Goal: Information Seeking & Learning: Learn about a topic

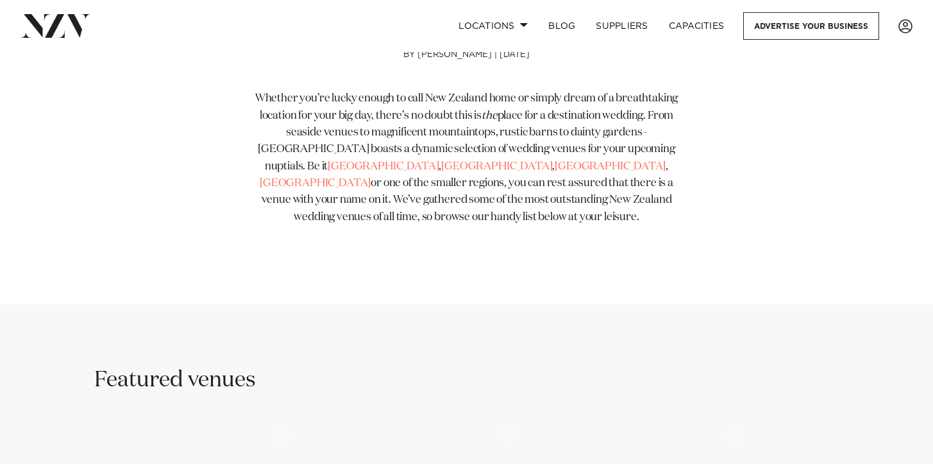
scroll to position [552, 0]
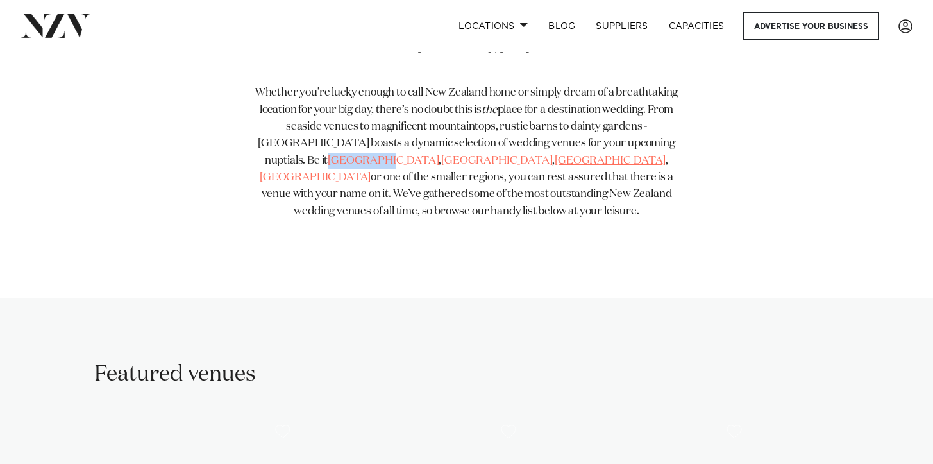
click at [555, 164] on link "[GEOGRAPHIC_DATA]" at bounding box center [610, 160] width 111 height 11
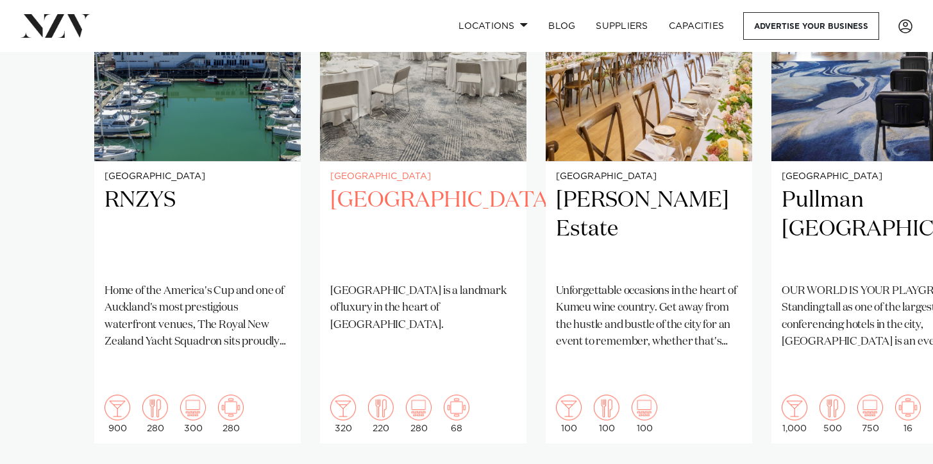
scroll to position [1068, 0]
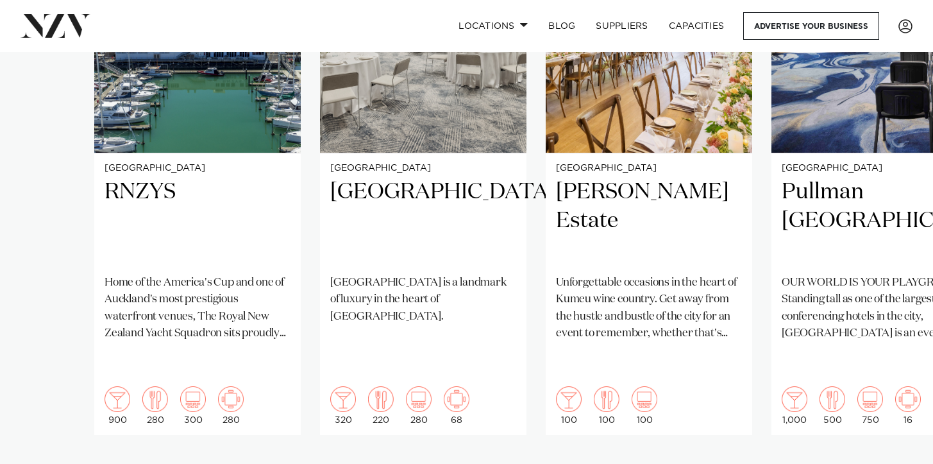
click at [181, 431] on swiper-container "Auckland RNZYS Home of the America's Cup and one of Auckland's most prestigious…" at bounding box center [466, 186] width 933 height 621
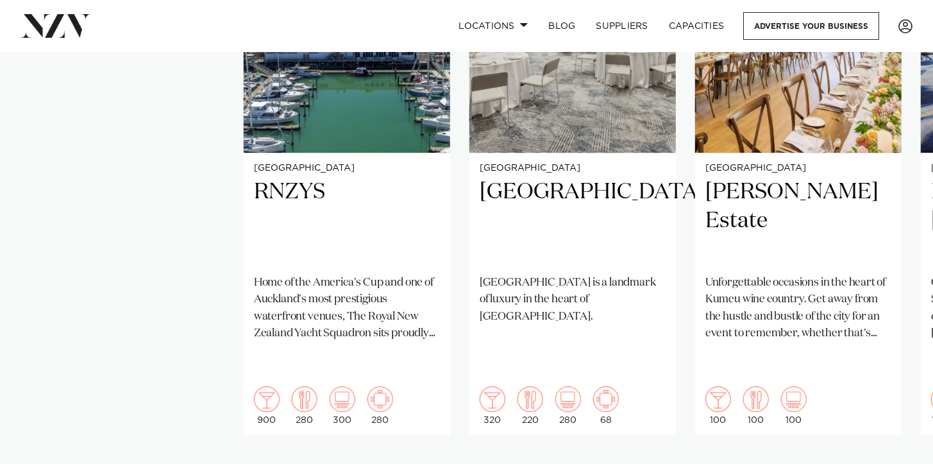
click at [480, 417] on swiper-container "Auckland RNZYS Home of the America's Cup and one of Auckland's most prestigious…" at bounding box center [466, 186] width 933 height 621
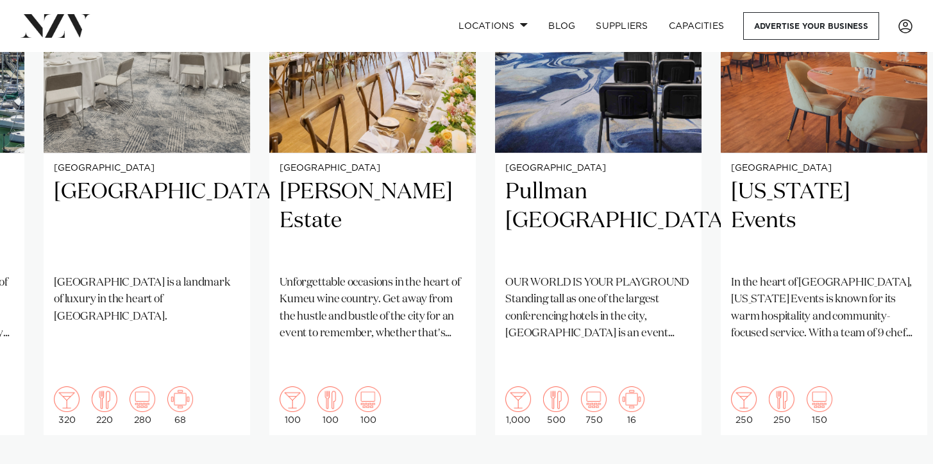
click at [724, 319] on swiper-container "Auckland RNZYS Home of the America's Cup and one of Auckland's most prestigious…" at bounding box center [466, 186] width 933 height 621
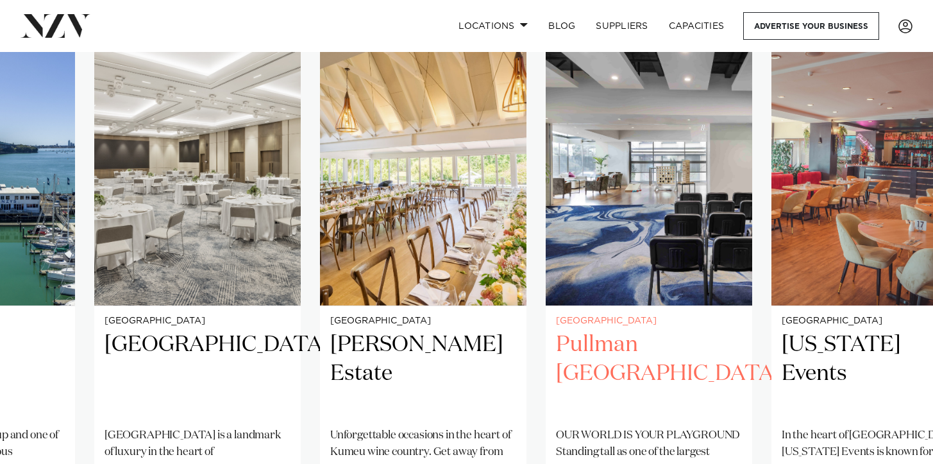
scroll to position [852, 0]
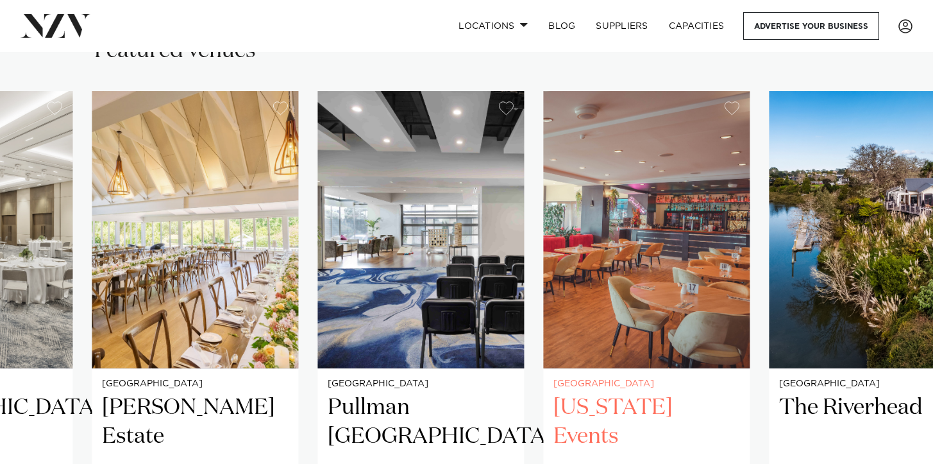
click at [543, 360] on link "Auckland Texas Events In the heart of Manukau, Texas Events is known for its wa…" at bounding box center [646, 370] width 206 height 559
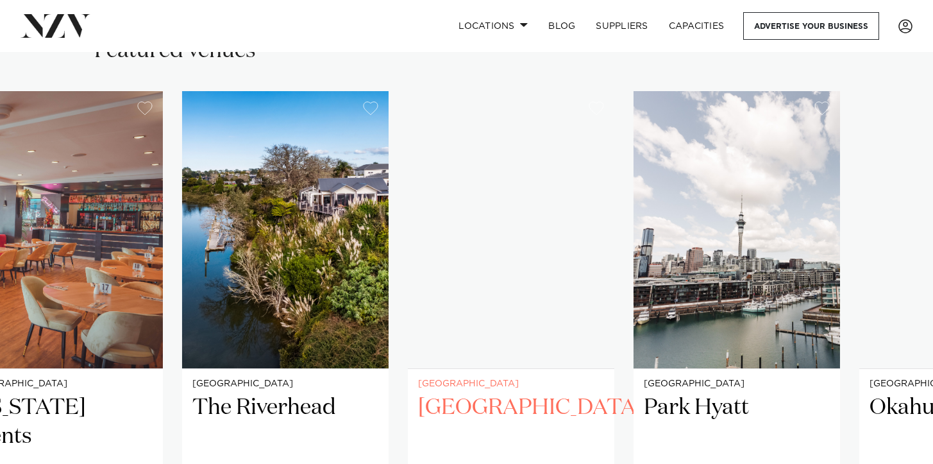
click at [412, 316] on img "7 / 25" at bounding box center [511, 229] width 206 height 277
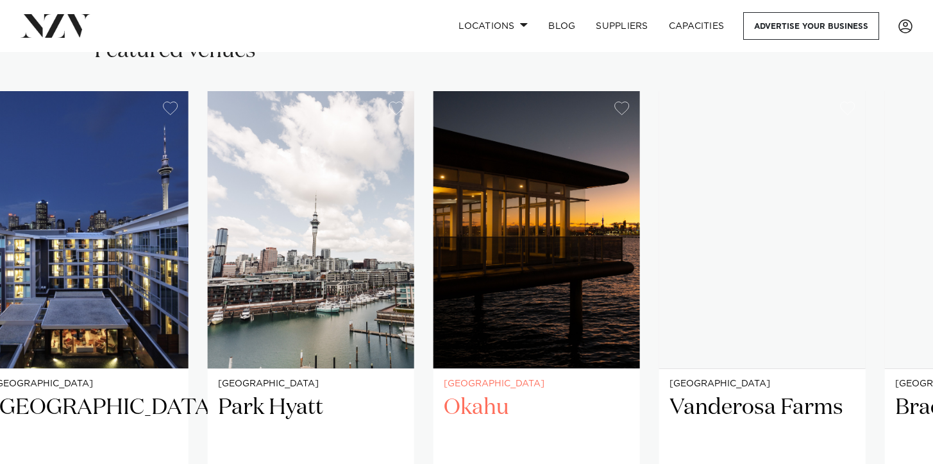
click at [0, 0] on slot "Auckland RNZYS Home of the America's Cup and one of Auckland's most prestigious…" at bounding box center [0, 0] width 0 height 0
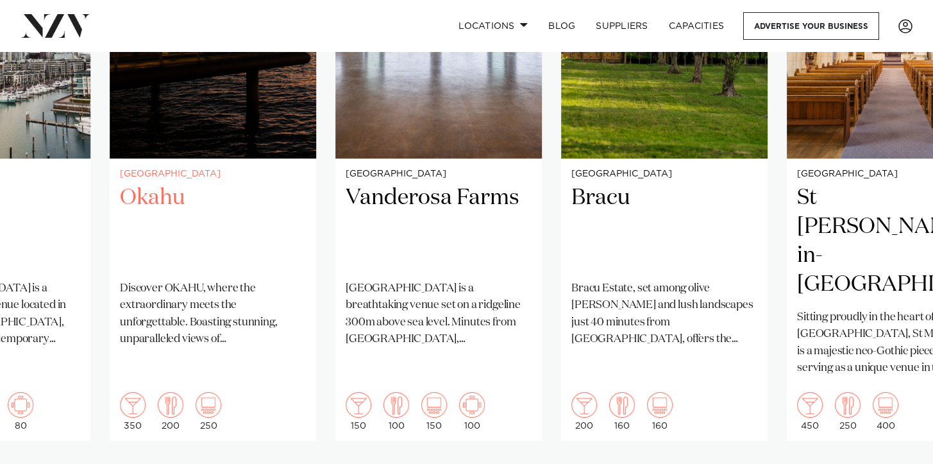
scroll to position [1024, 0]
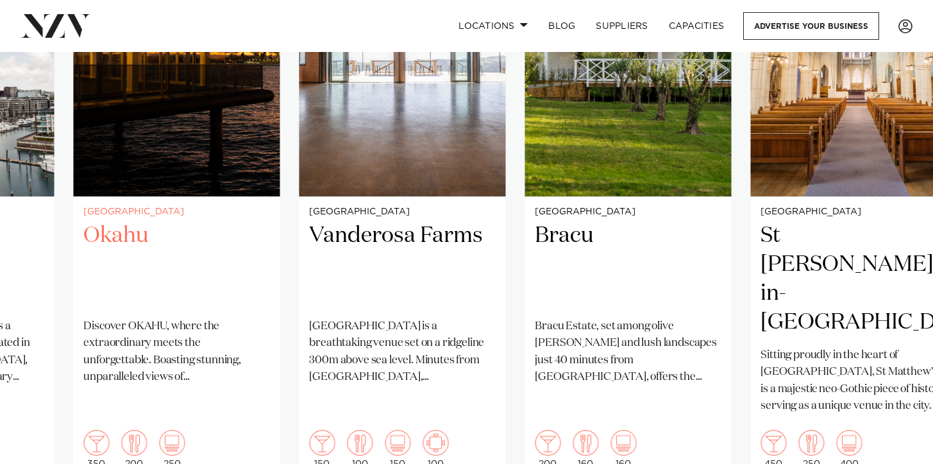
click at [158, 202] on div "Auckland Okahu Discover OKAHU, where the extraordinary meets the unforgettable.…" at bounding box center [176, 338] width 206 height 282
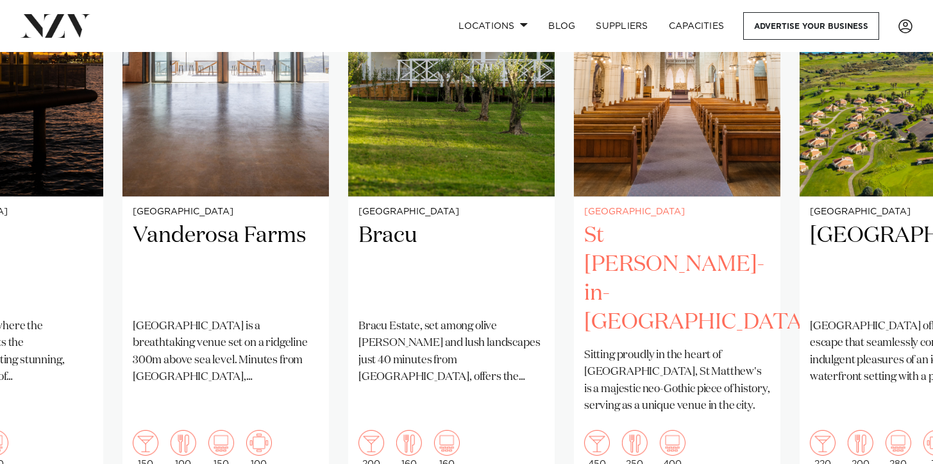
click at [584, 237] on h2 "St Matthew-in-the-City" at bounding box center [677, 278] width 186 height 115
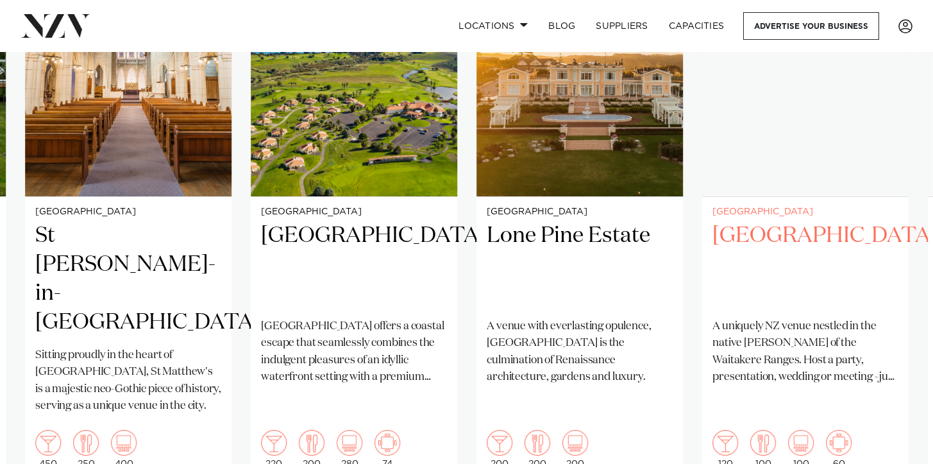
click at [761, 282] on h2 "Tui Hills" at bounding box center [805, 264] width 186 height 87
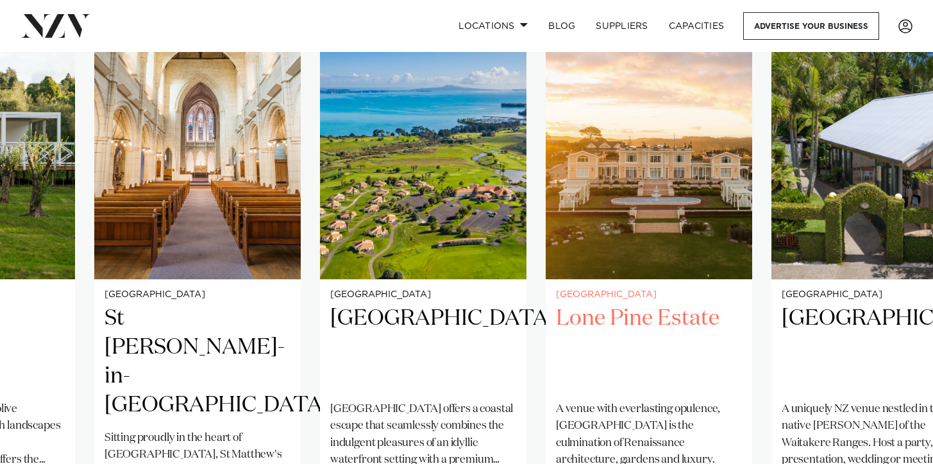
scroll to position [941, 0]
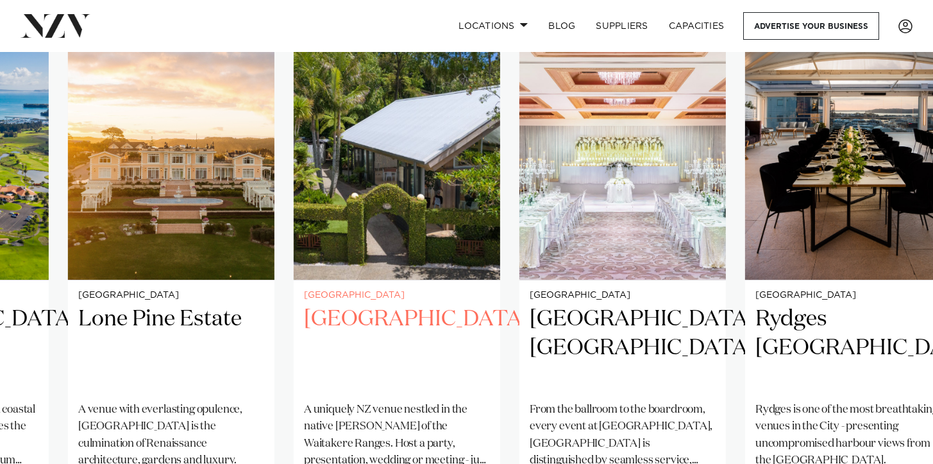
click at [304, 328] on h2 "Tui Hills" at bounding box center [397, 348] width 186 height 87
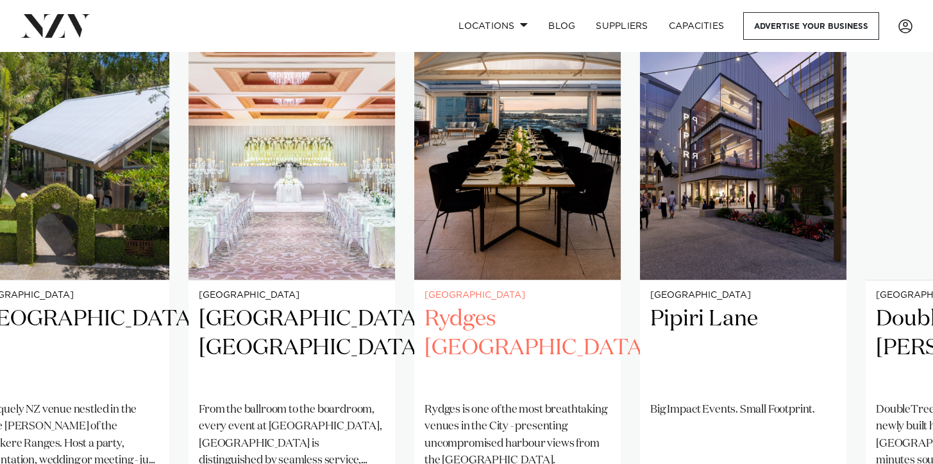
click at [414, 347] on div "Auckland Rydges Auckland Rydges is one of the most breathtaking venues in the C…" at bounding box center [517, 421] width 206 height 282
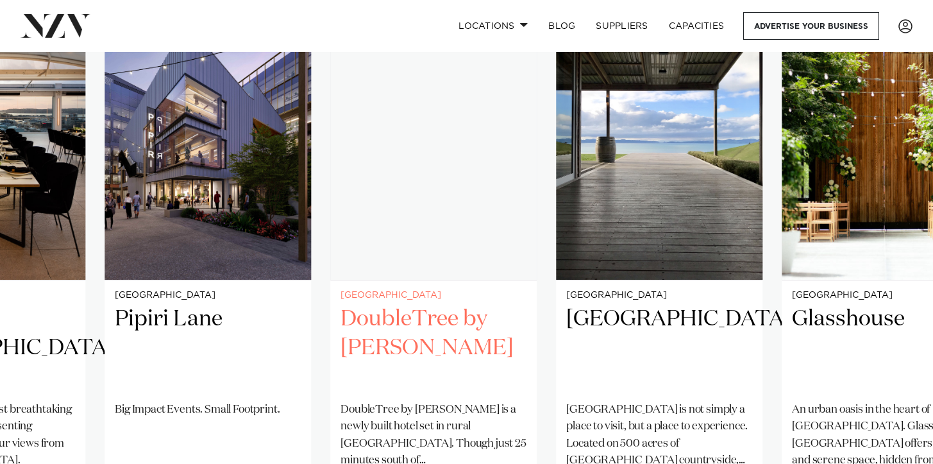
click at [432, 330] on div "Auckland DoubleTree by Hilton Auckland Karaka DoubleTree by Hilton Auckland Kar…" at bounding box center [433, 421] width 206 height 282
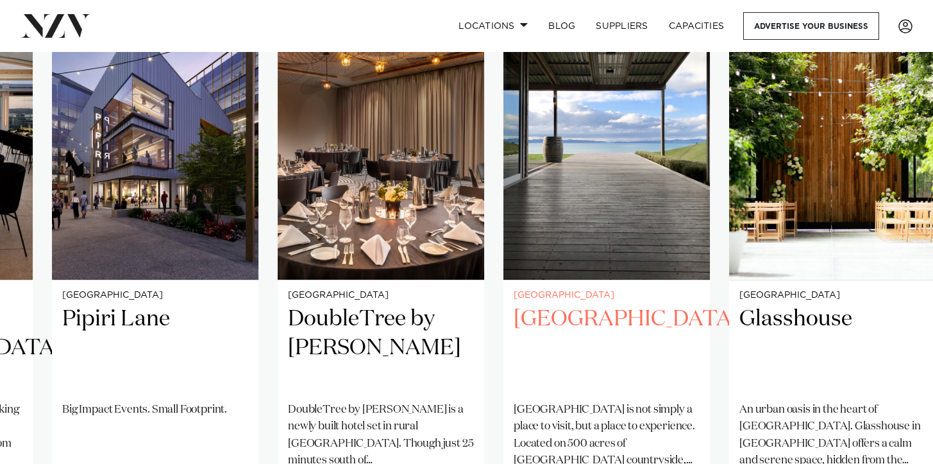
click at [661, 333] on h2 "Kauri Bay" at bounding box center [607, 348] width 186 height 87
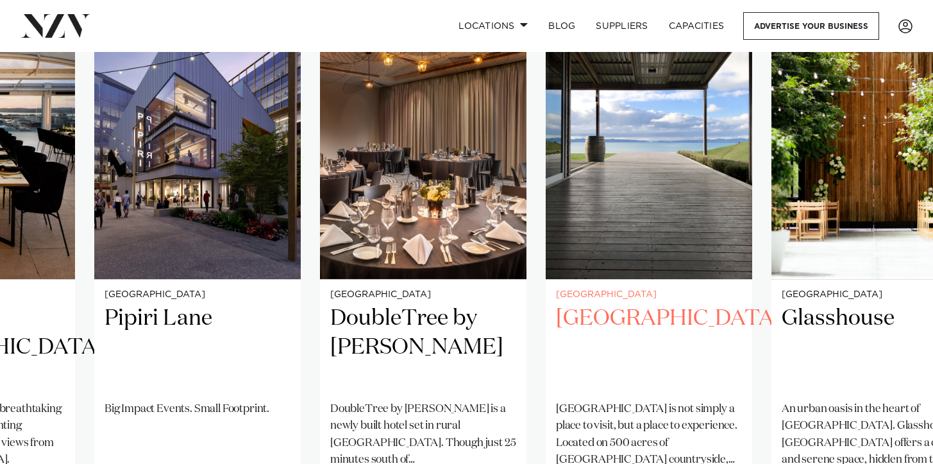
scroll to position [939, 0]
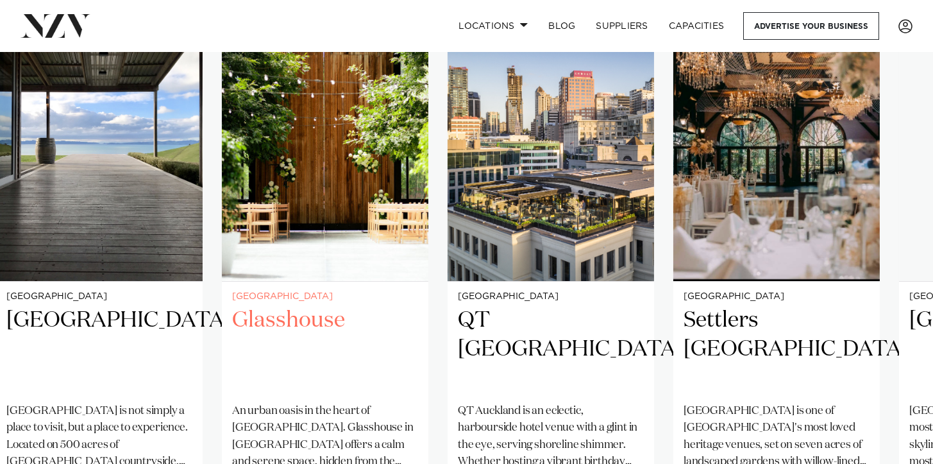
click at [282, 383] on div "Auckland Glasshouse An urban oasis in the heart of Auckland city. Glasshouse in…" at bounding box center [325, 423] width 206 height 282
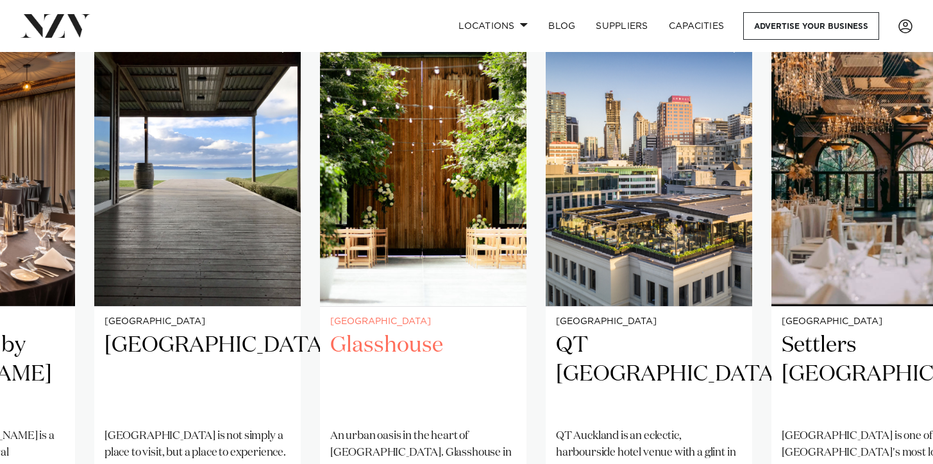
scroll to position [894, 0]
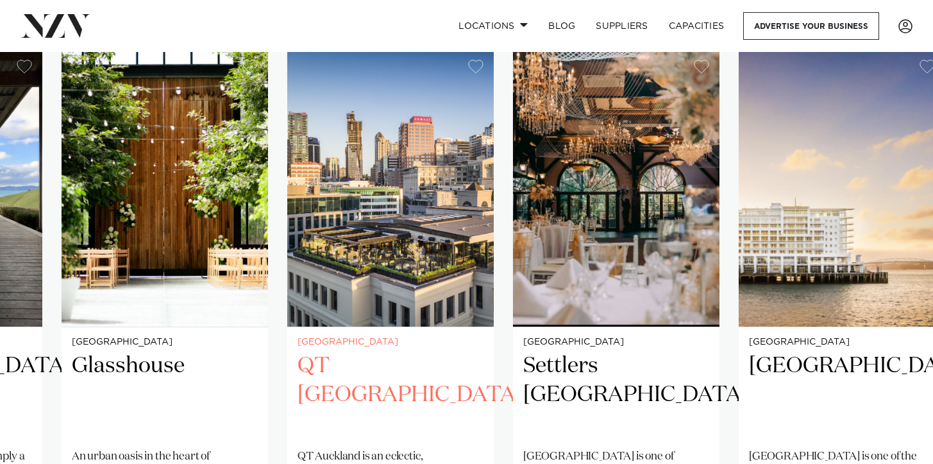
click at [316, 404] on h2 "QT Auckland" at bounding box center [391, 394] width 186 height 87
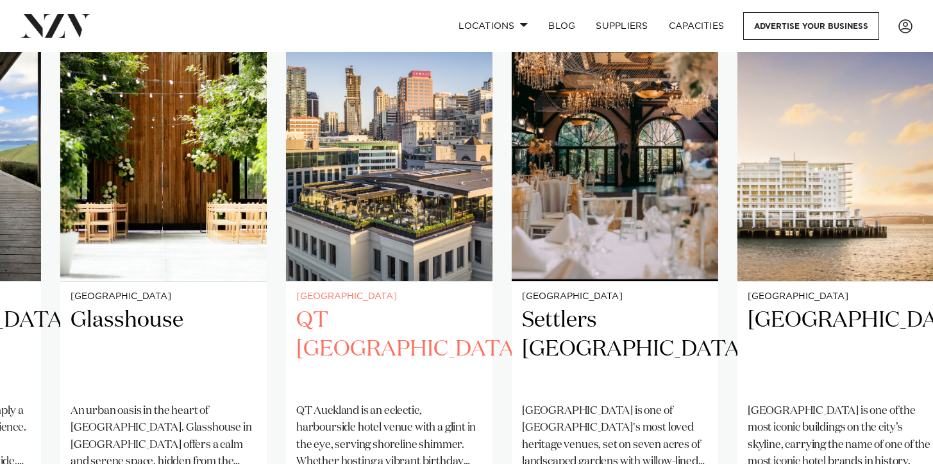
scroll to position [951, 0]
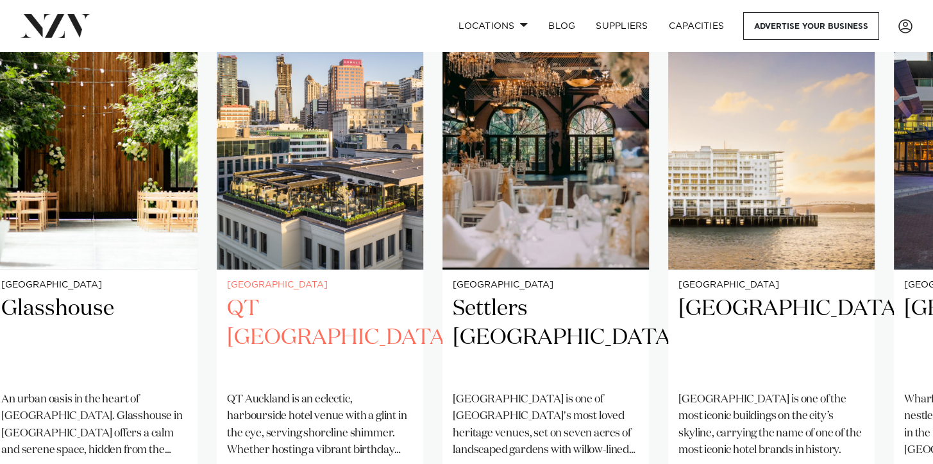
click at [237, 391] on div "Auckland QT Auckland QT Auckland is an eclectic, harbourside hotel venue with a…" at bounding box center [320, 411] width 206 height 282
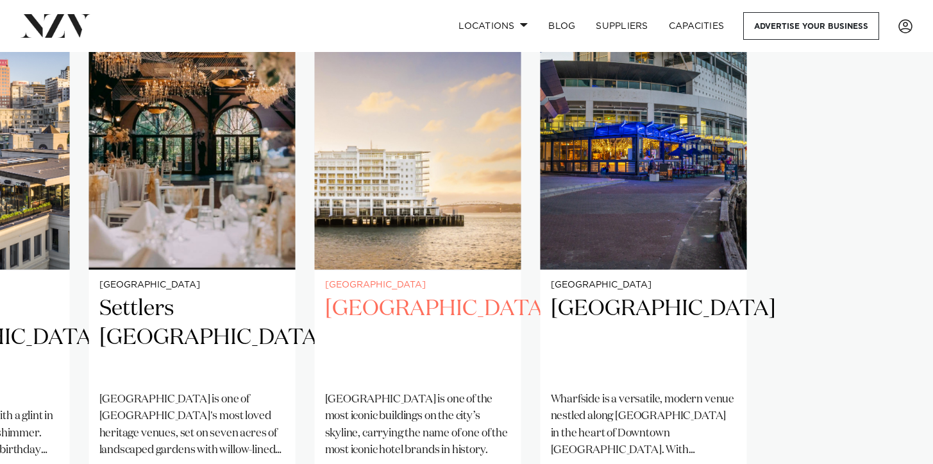
click at [306, 373] on swiper-container "Auckland RNZYS Home of the America's Cup and one of Auckland's most prestigious…" at bounding box center [466, 302] width 933 height 621
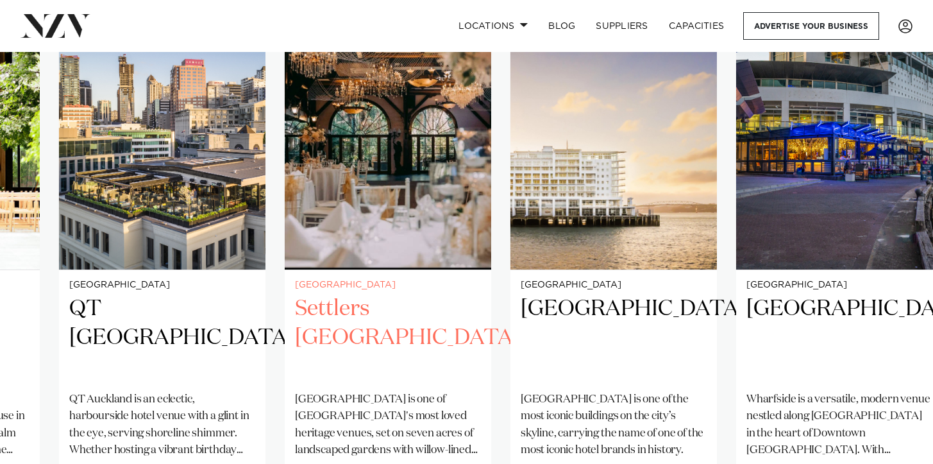
click at [330, 348] on h2 "Settlers Country Manor" at bounding box center [388, 337] width 186 height 87
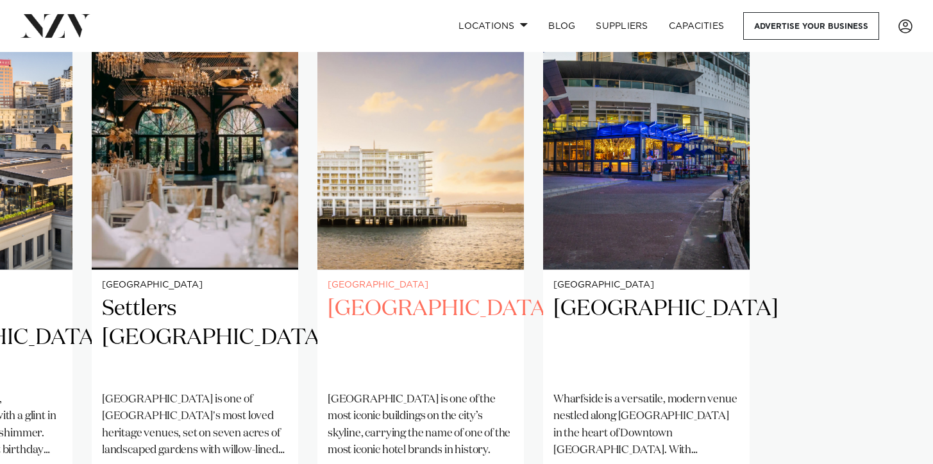
click at [0, 0] on slot "Auckland RNZYS Home of the America's Cup and one of Auckland's most prestigious…" at bounding box center [0, 0] width 0 height 0
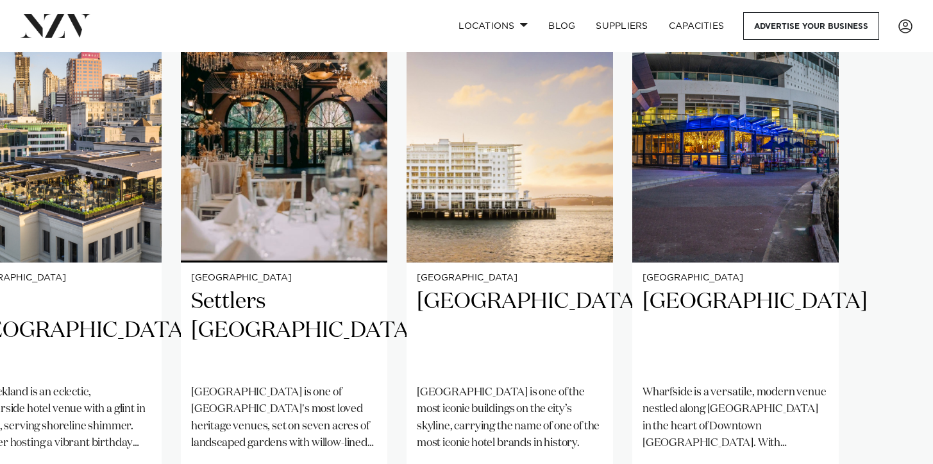
scroll to position [788, 0]
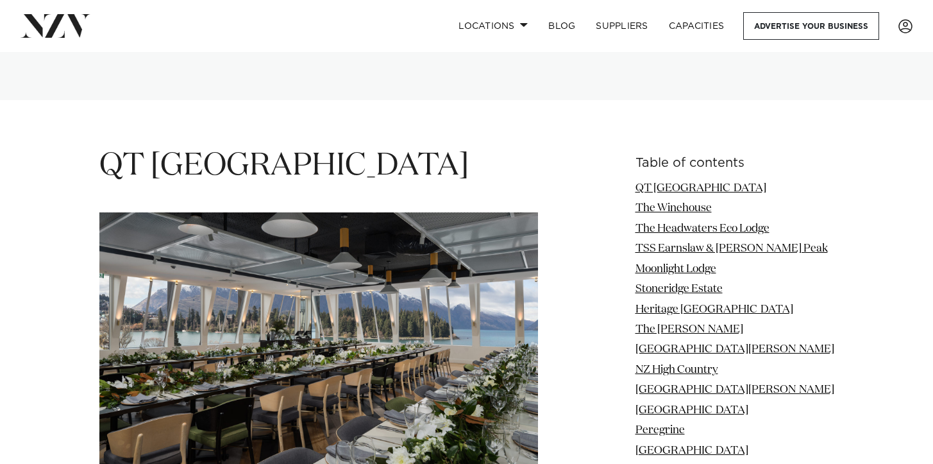
scroll to position [1784, 0]
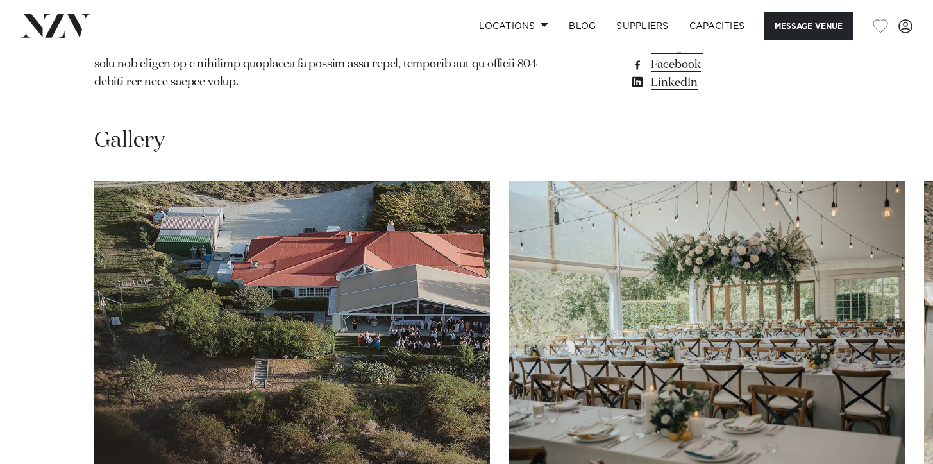
scroll to position [1397, 0]
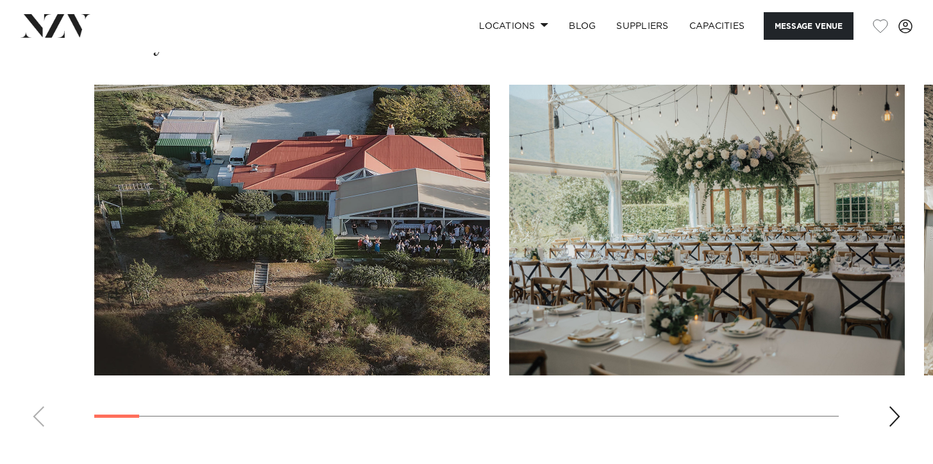
click at [69, 364] on swiper-container at bounding box center [466, 261] width 933 height 352
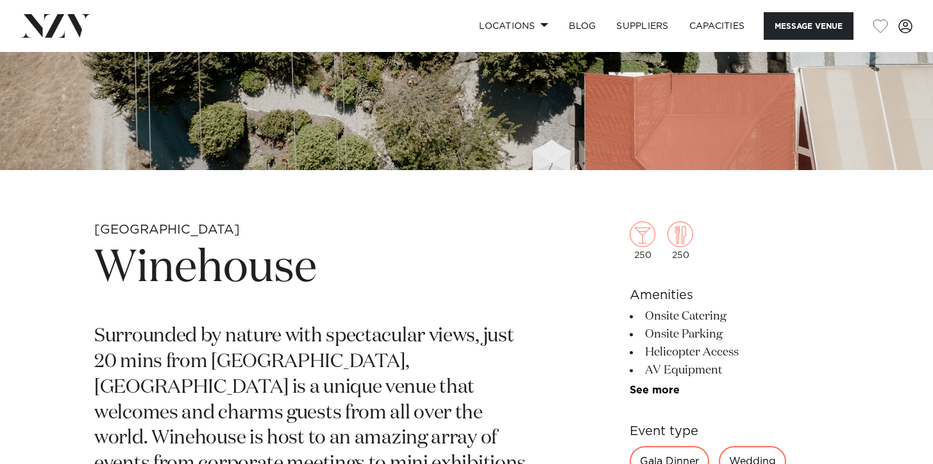
scroll to position [0, 0]
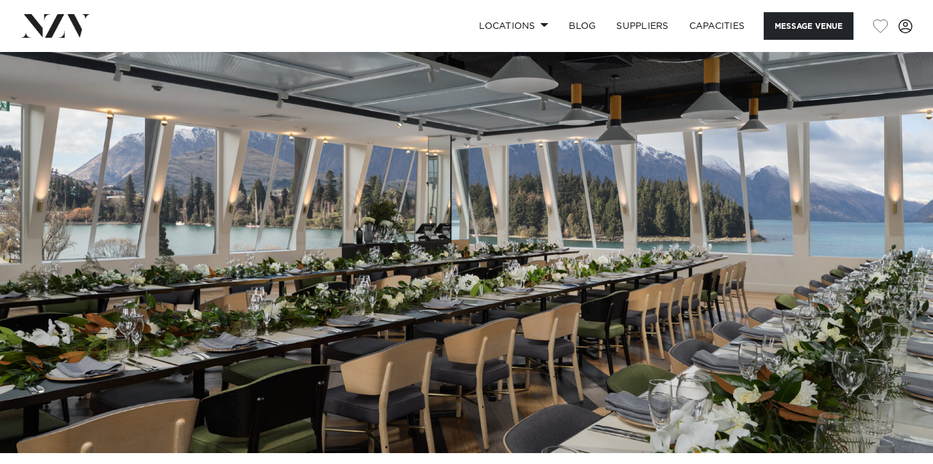
scroll to position [38, 0]
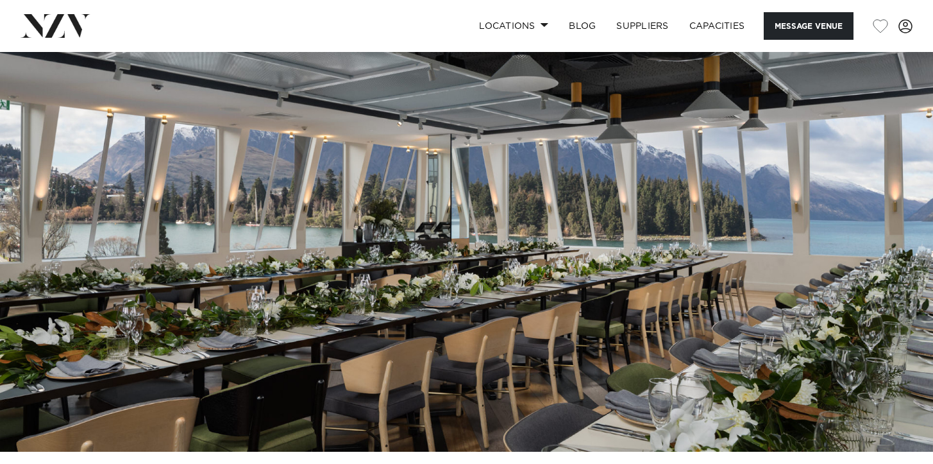
click at [879, 257] on img at bounding box center [466, 232] width 933 height 437
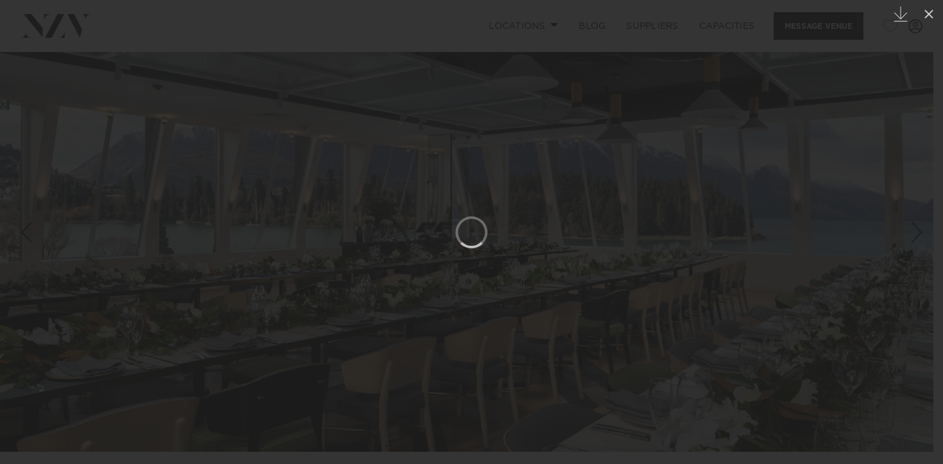
click at [699, 255] on div at bounding box center [471, 232] width 943 height 464
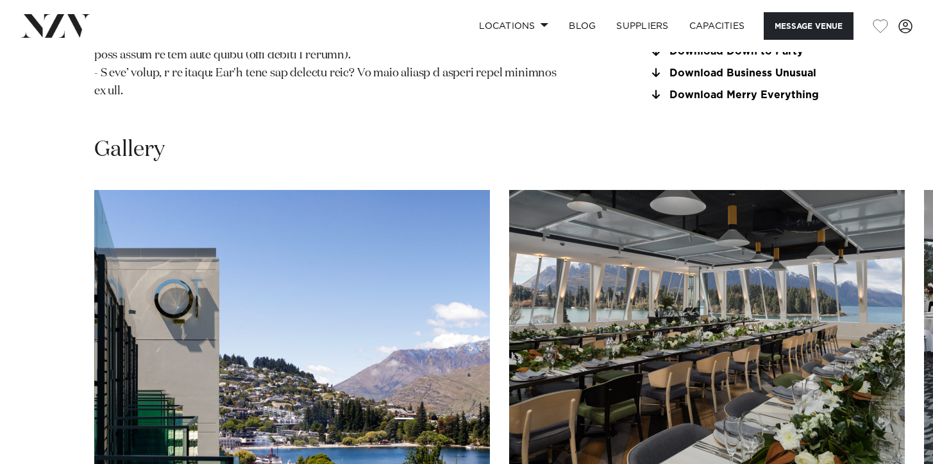
scroll to position [1752, 0]
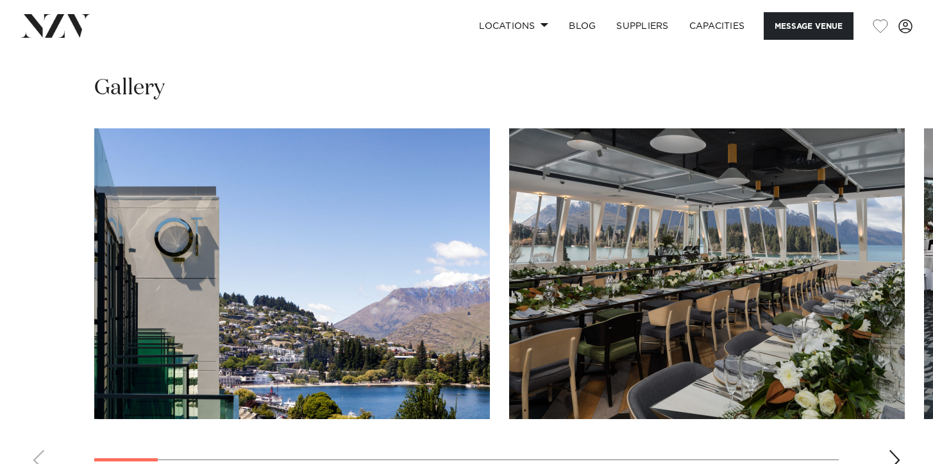
click at [391, 238] on img "1 / 21" at bounding box center [292, 273] width 396 height 291
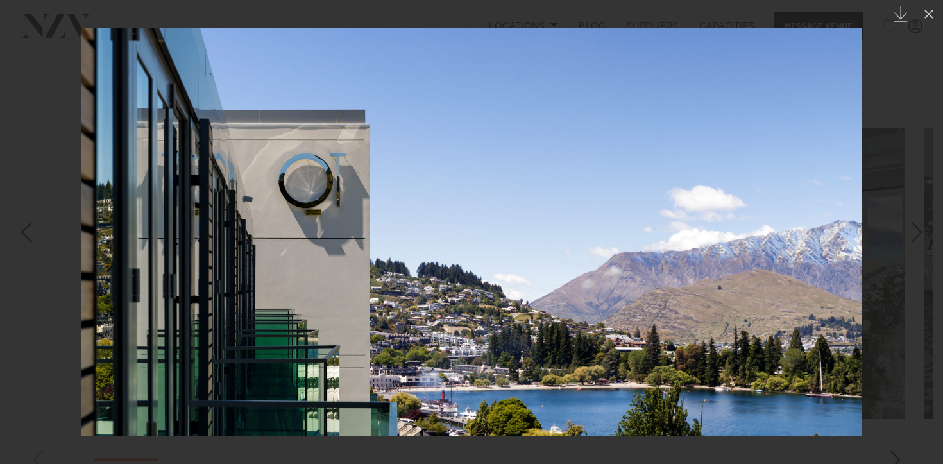
click at [906, 240] on link at bounding box center [920, 232] width 45 height 64
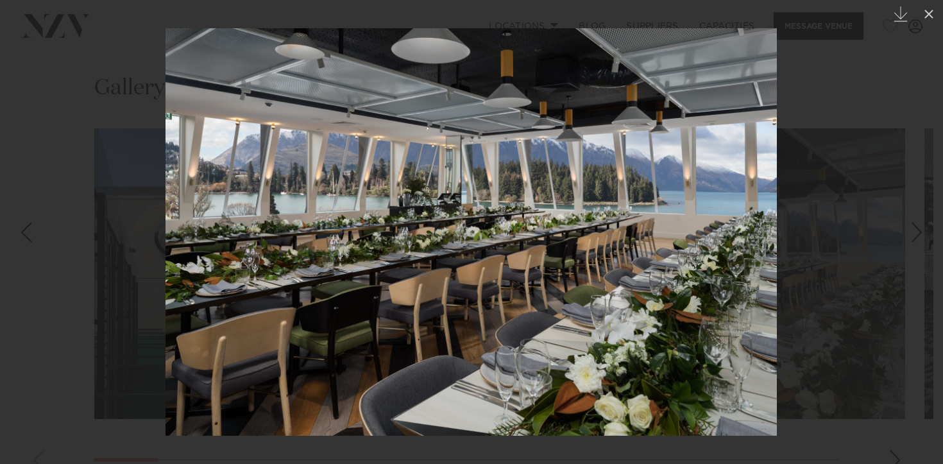
click at [909, 236] on div "Next slide" at bounding box center [916, 232] width 17 height 24
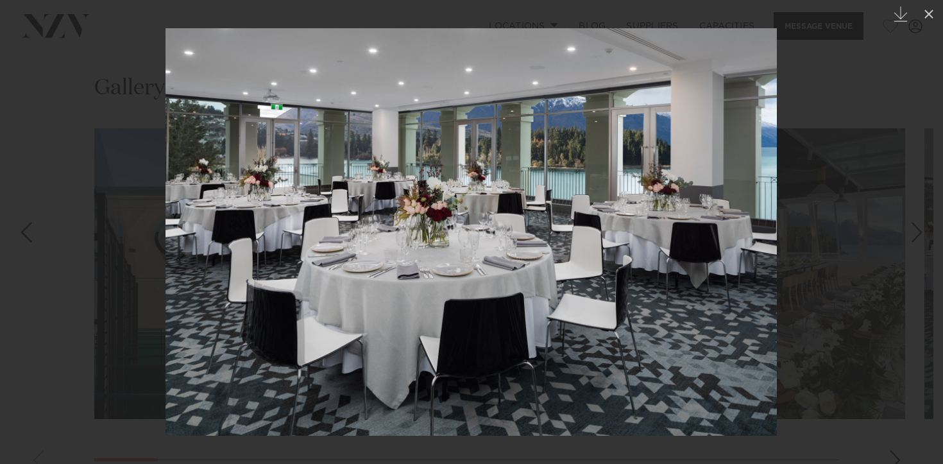
click at [909, 236] on div "Next slide" at bounding box center [916, 232] width 17 height 24
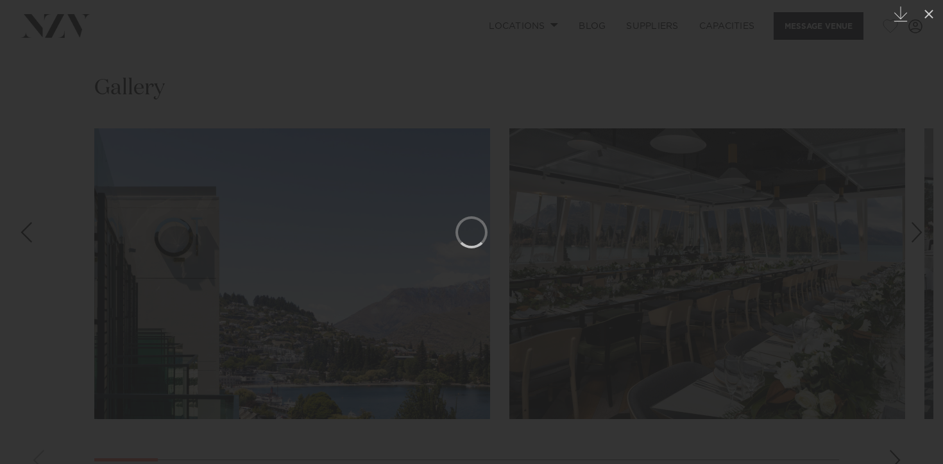
click at [909, 236] on div "Next slide" at bounding box center [916, 232] width 17 height 24
click at [929, 15] on icon at bounding box center [928, 13] width 15 height 15
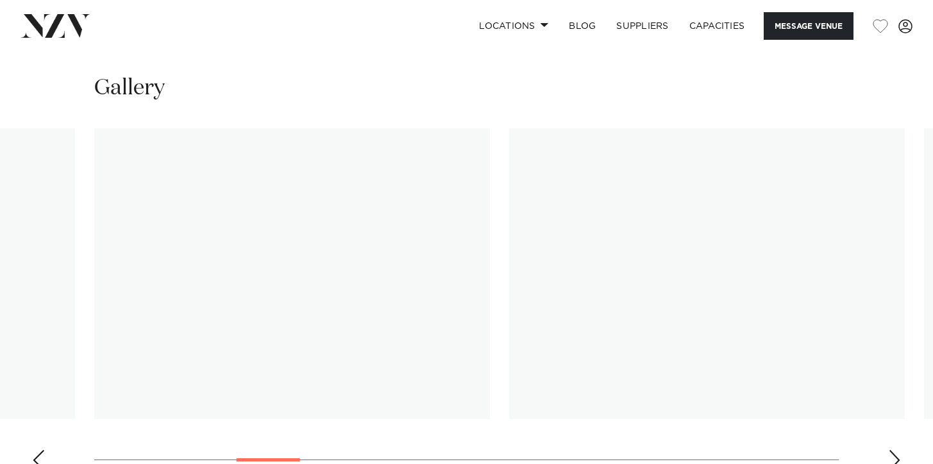
click at [890, 450] on div "Next slide" at bounding box center [894, 460] width 13 height 21
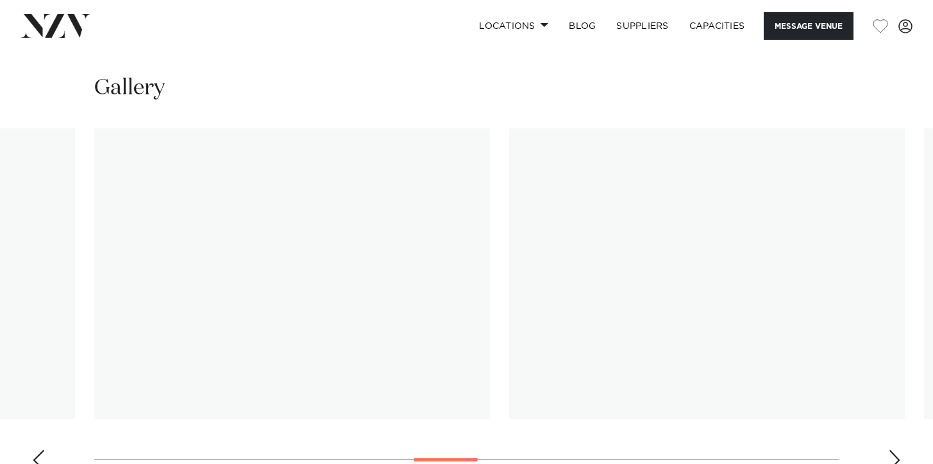
click at [890, 450] on div "Next slide" at bounding box center [894, 460] width 13 height 21
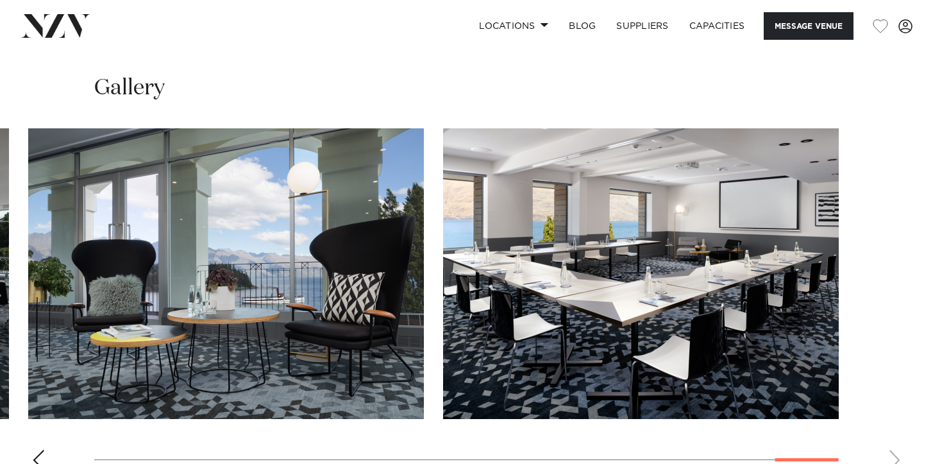
click at [850, 384] on swiper-container at bounding box center [466, 304] width 933 height 352
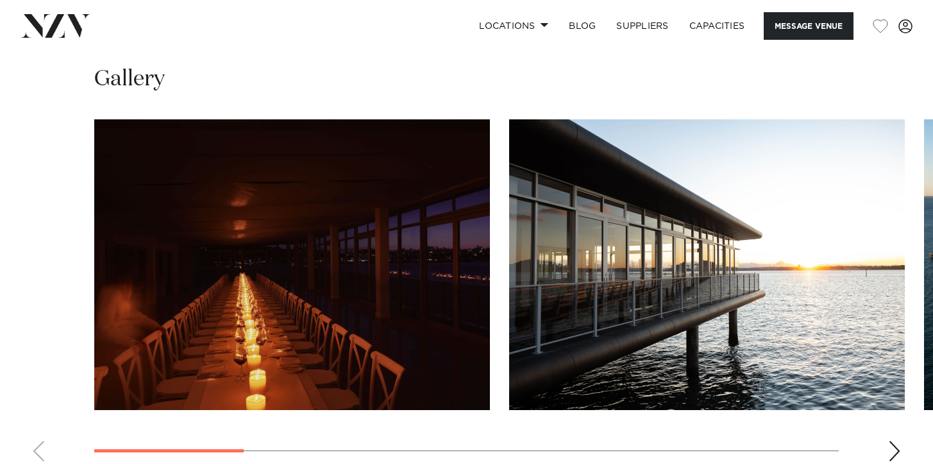
scroll to position [1206, 0]
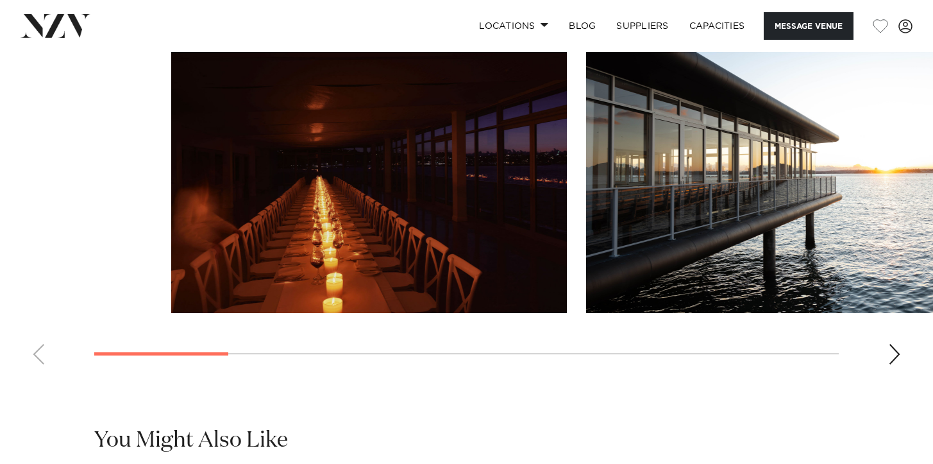
click at [419, 367] on swiper-container at bounding box center [466, 198] width 933 height 352
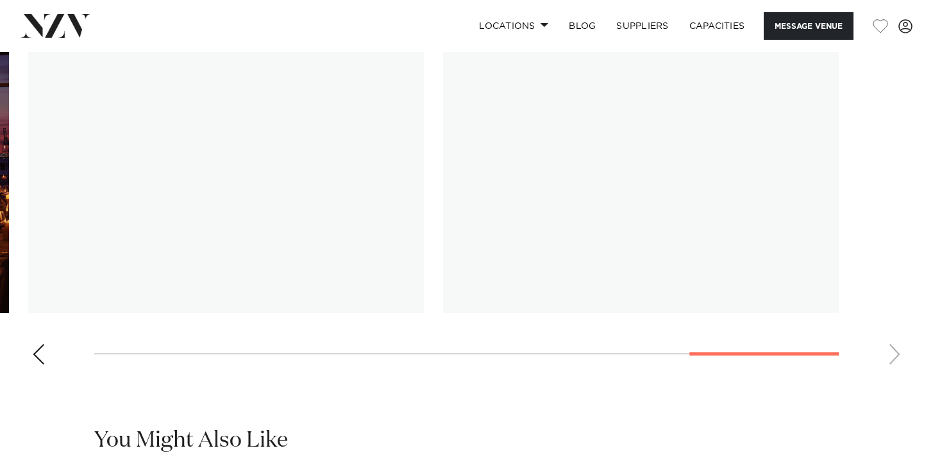
click at [912, 341] on swiper-container at bounding box center [466, 198] width 933 height 352
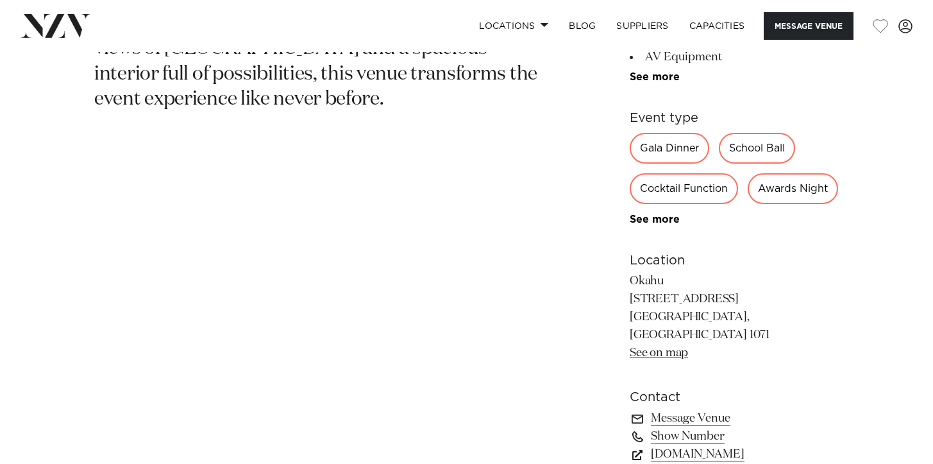
scroll to position [682, 0]
